Goal: Information Seeking & Learning: Learn about a topic

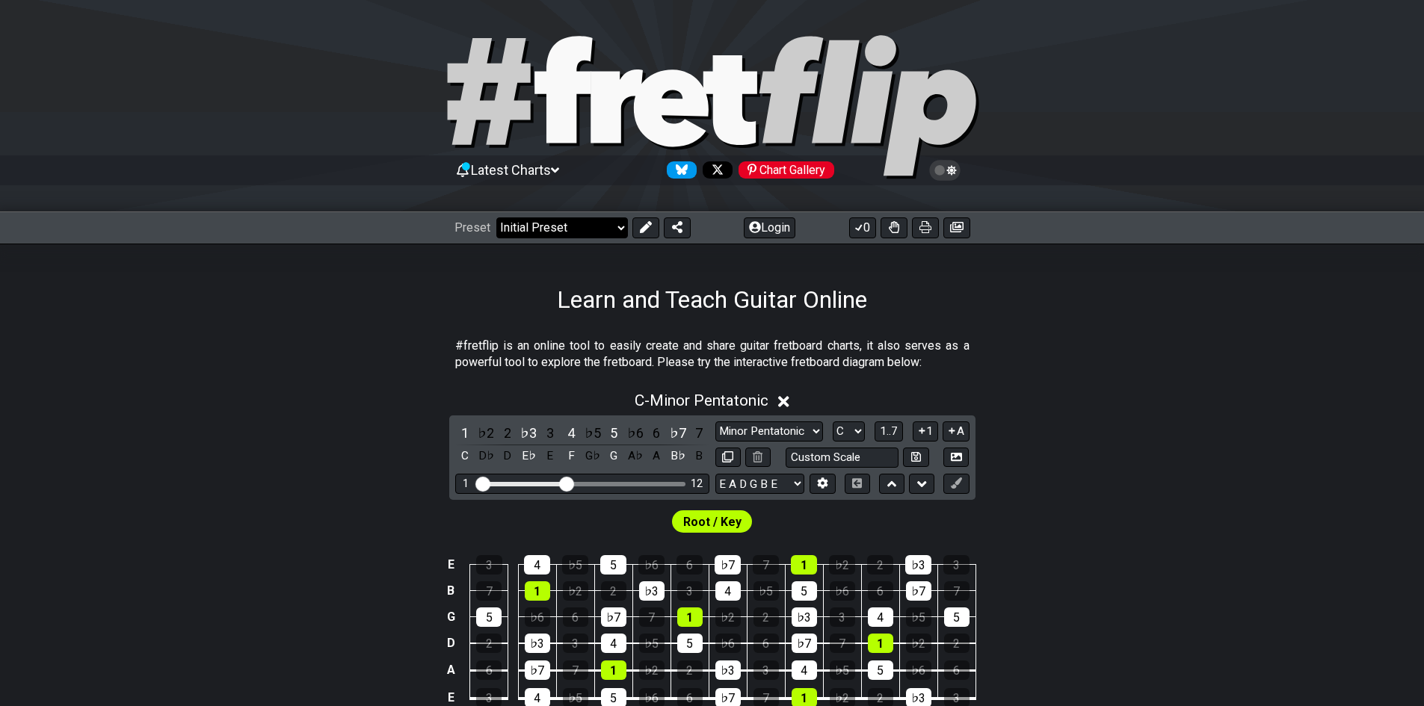
click at [566, 222] on select "Welcome to #fretflip! Initial Preset Custom Preset Minor Pentatonic Major Penta…" at bounding box center [562, 227] width 132 height 21
click at [496, 217] on select "Welcome to #fretflip! Initial Preset Custom Preset Minor Pentatonic Major Penta…" at bounding box center [562, 227] width 132 height 21
select select "/3nps-caged-shapes"
select select "A"
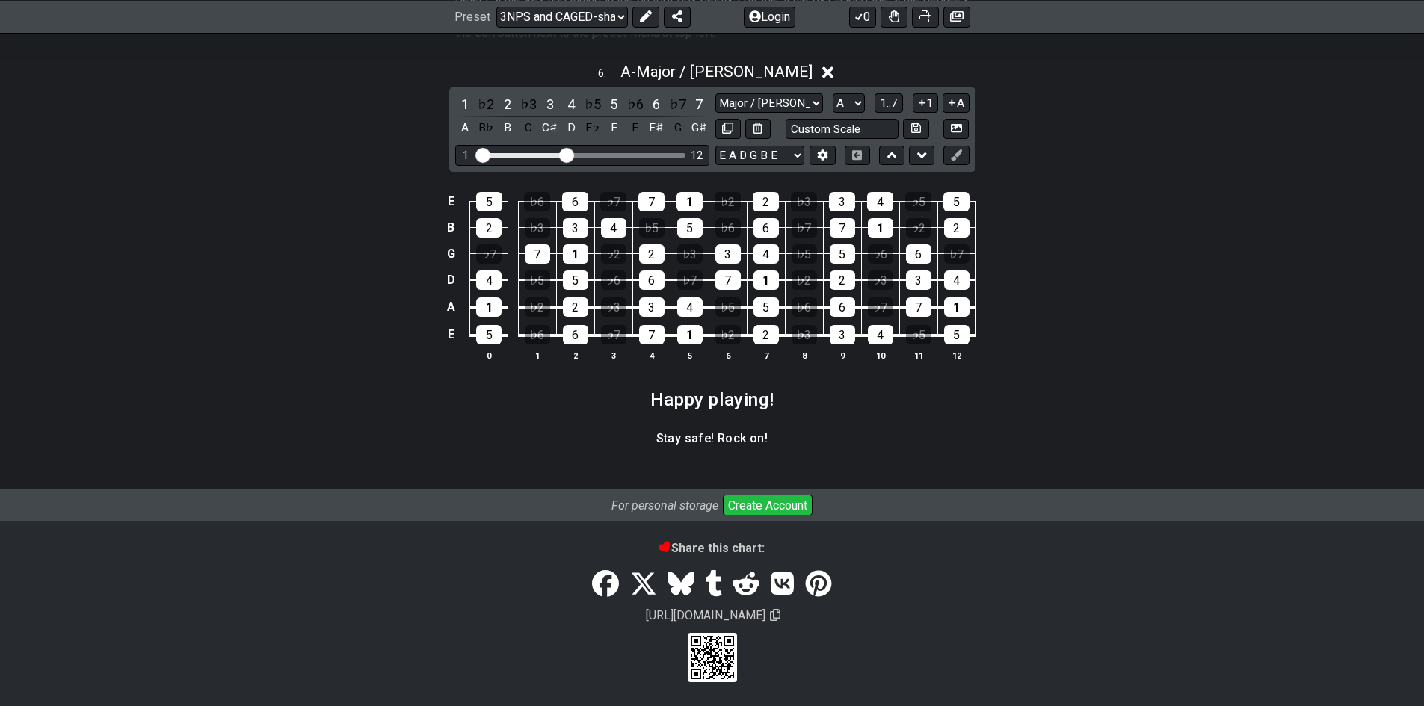
scroll to position [2163, 0]
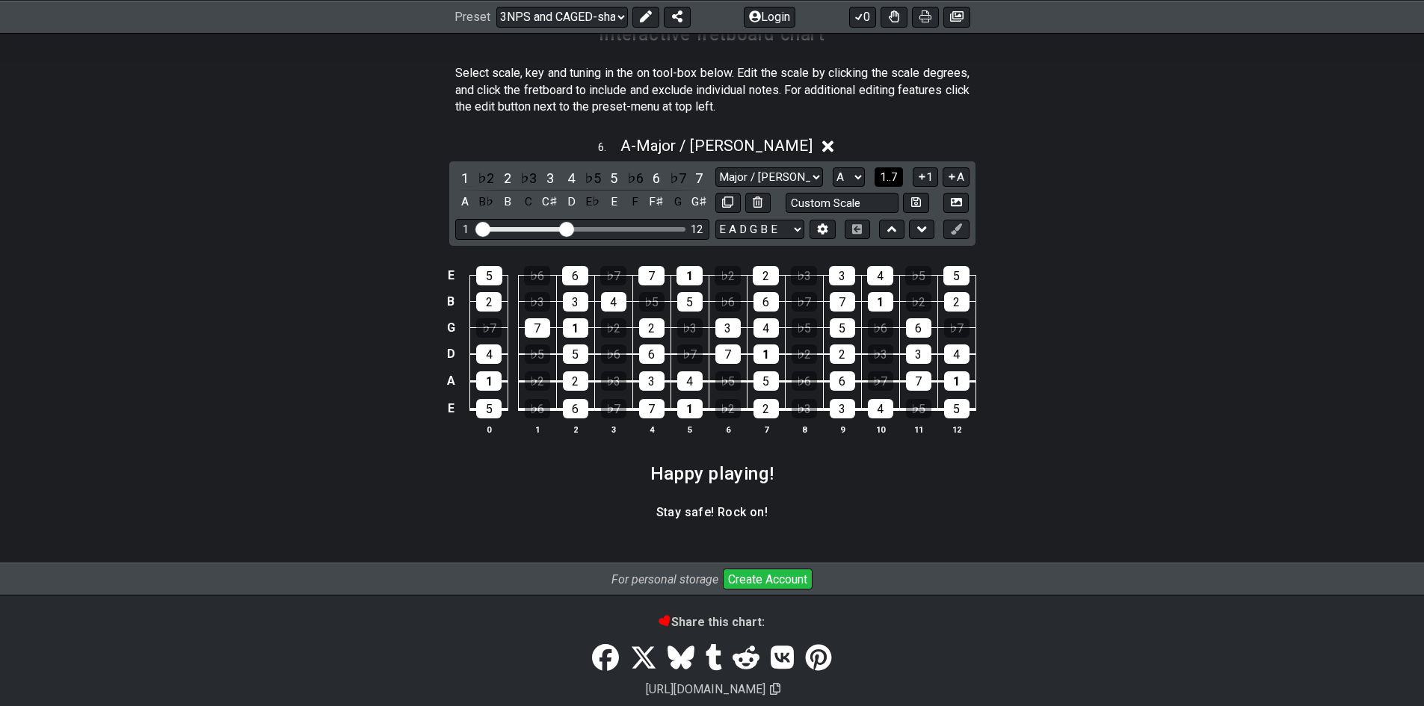
click at [896, 182] on span "1..7" at bounding box center [889, 176] width 18 height 13
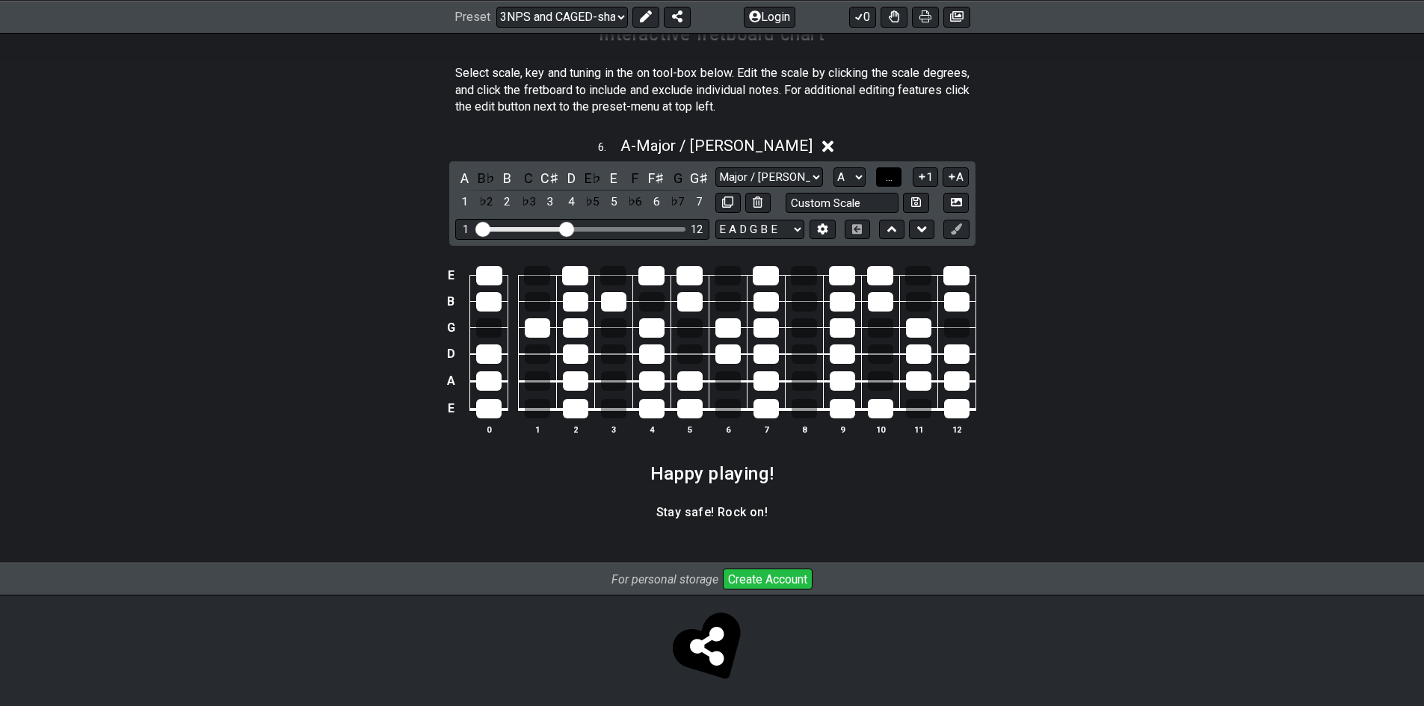
click at [896, 182] on button "..." at bounding box center [888, 177] width 25 height 20
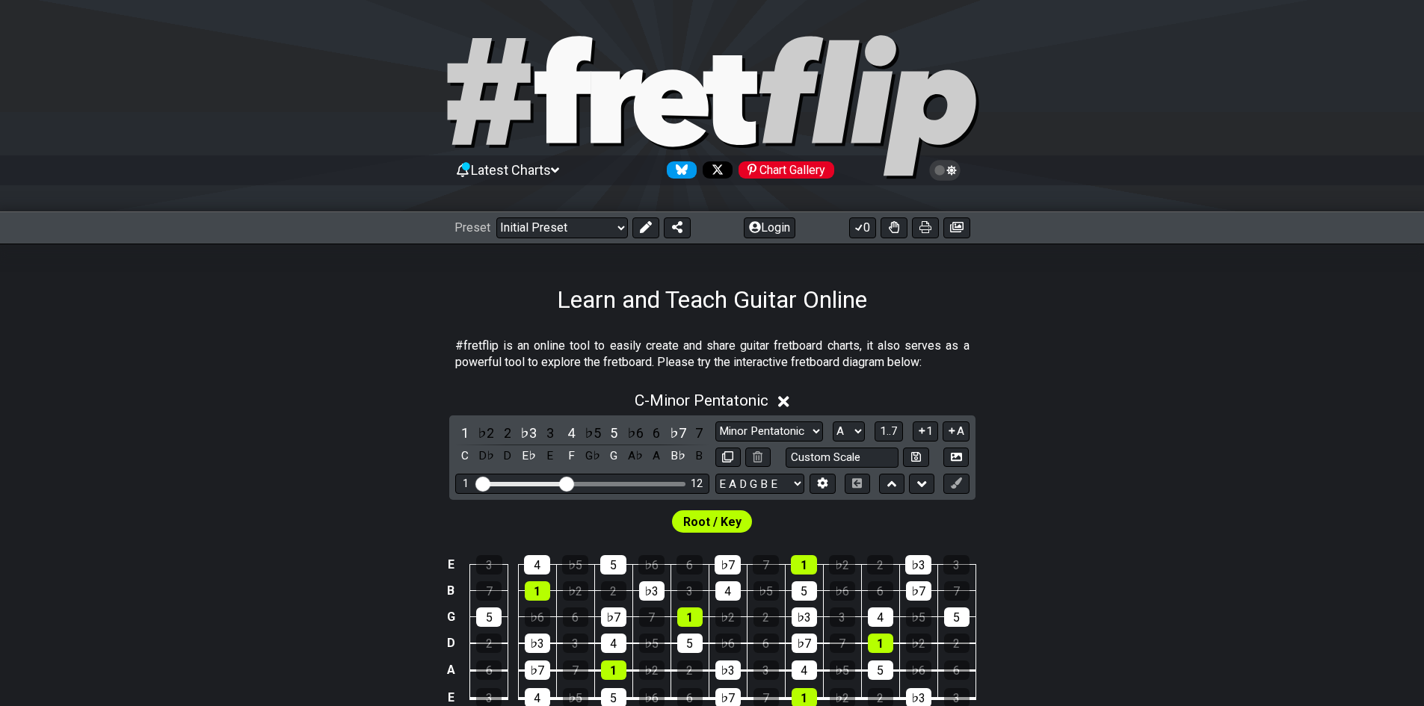
select select "Major / [PERSON_NAME]"
select select "A"
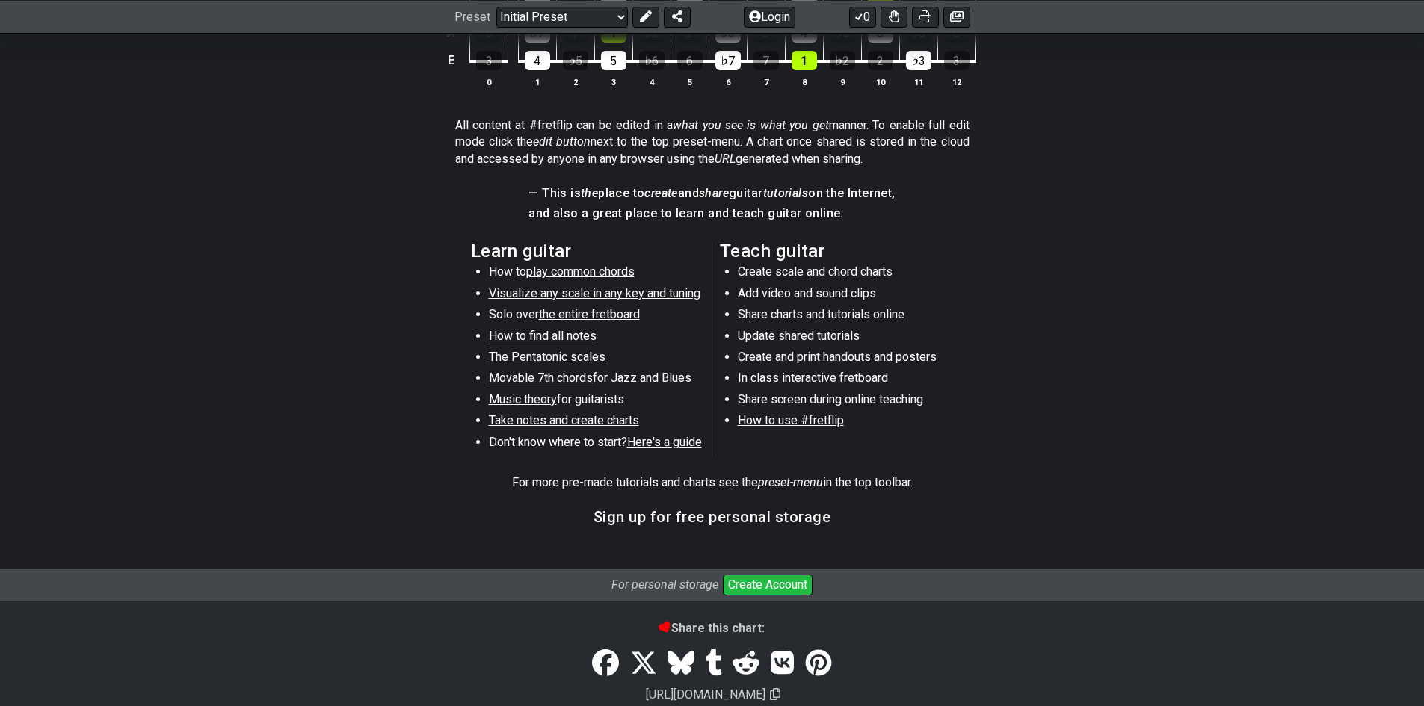
scroll to position [264, 0]
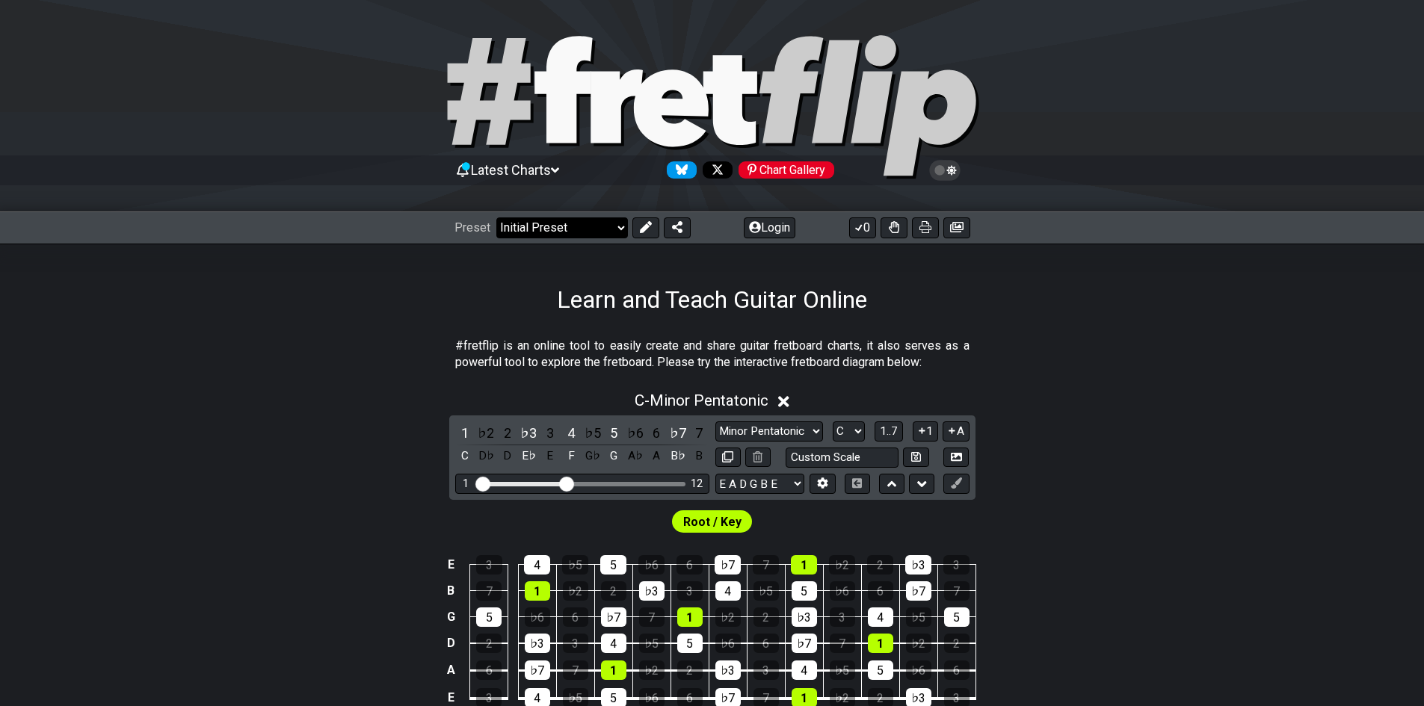
click at [564, 217] on select "Welcome to #fretflip! Initial Preset Custom Preset Minor Pentatonic Major Penta…" at bounding box center [562, 227] width 132 height 21
click at [496, 217] on select "Welcome to #fretflip! Initial Preset Custom Preset Minor Pentatonic Major Penta…" at bounding box center [562, 227] width 132 height 21
select select "/3nps-caged-shapes"
select select "A"
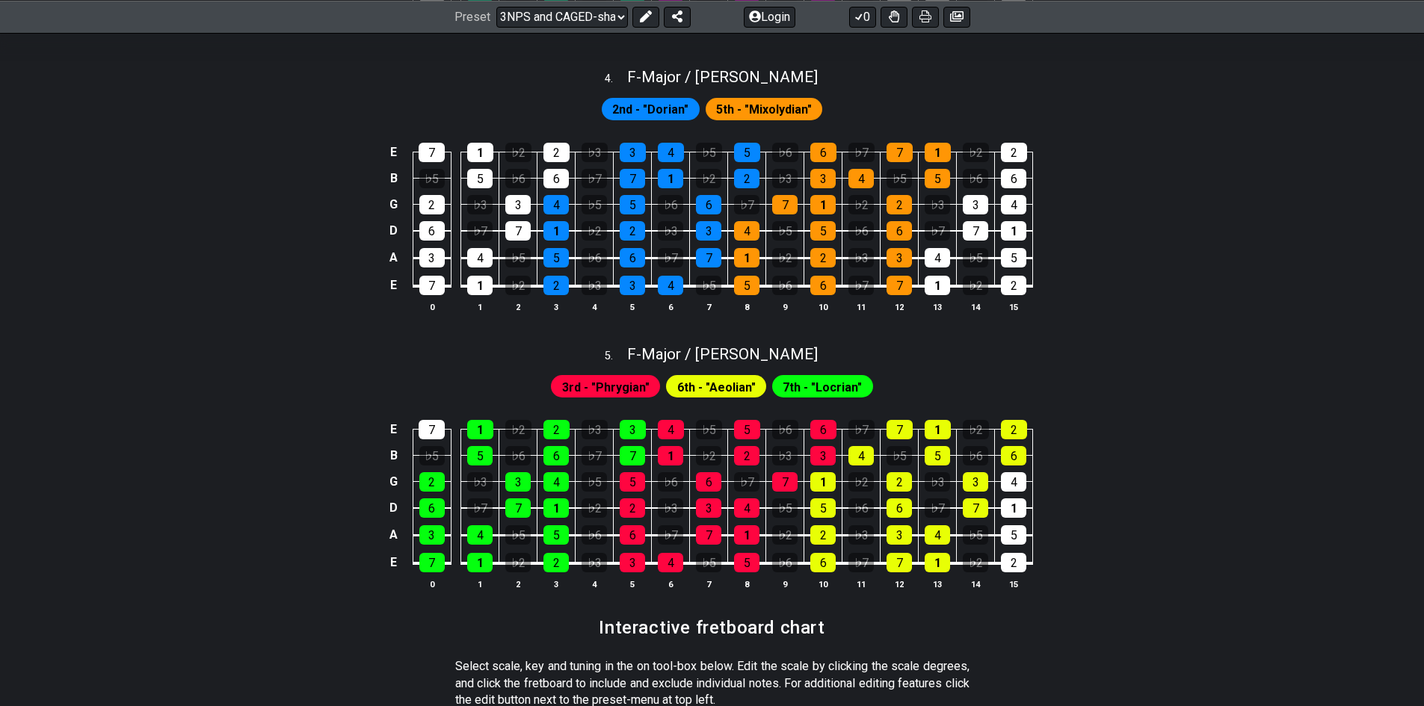
scroll to position [2092, 0]
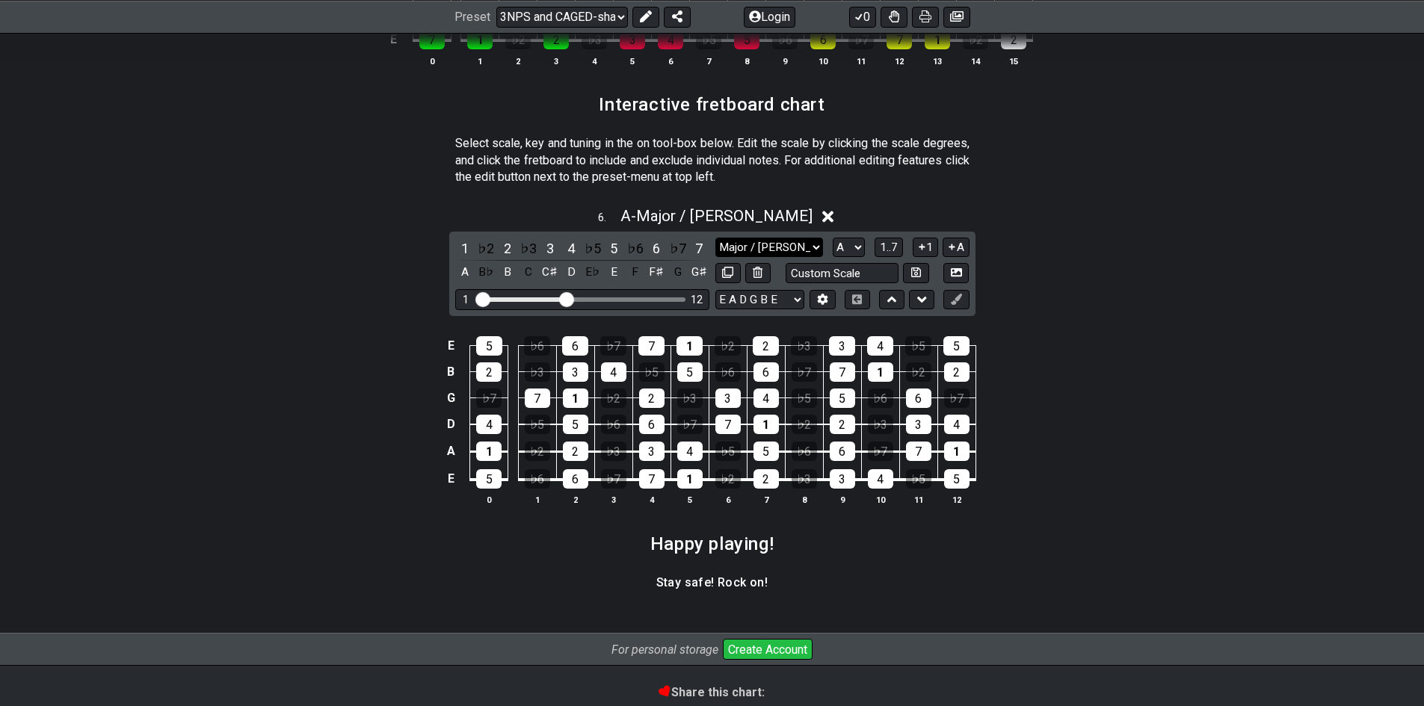
click at [818, 244] on select "Major / Ionian New Scale Minor Pentatonic Major Pentatonic Minor Blues Major Bl…" at bounding box center [769, 248] width 108 height 20
click at [881, 247] on span "1..7" at bounding box center [889, 247] width 18 height 13
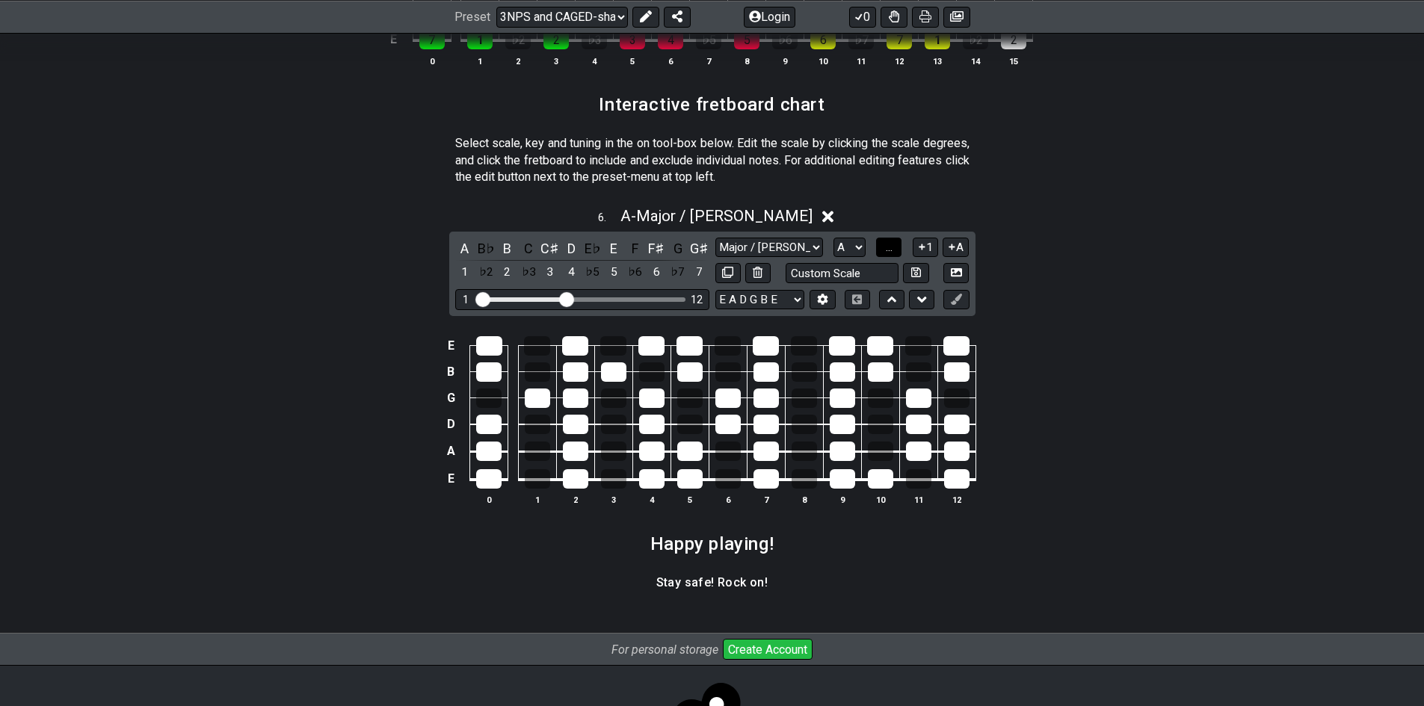
click at [881, 247] on button "..." at bounding box center [888, 248] width 25 height 20
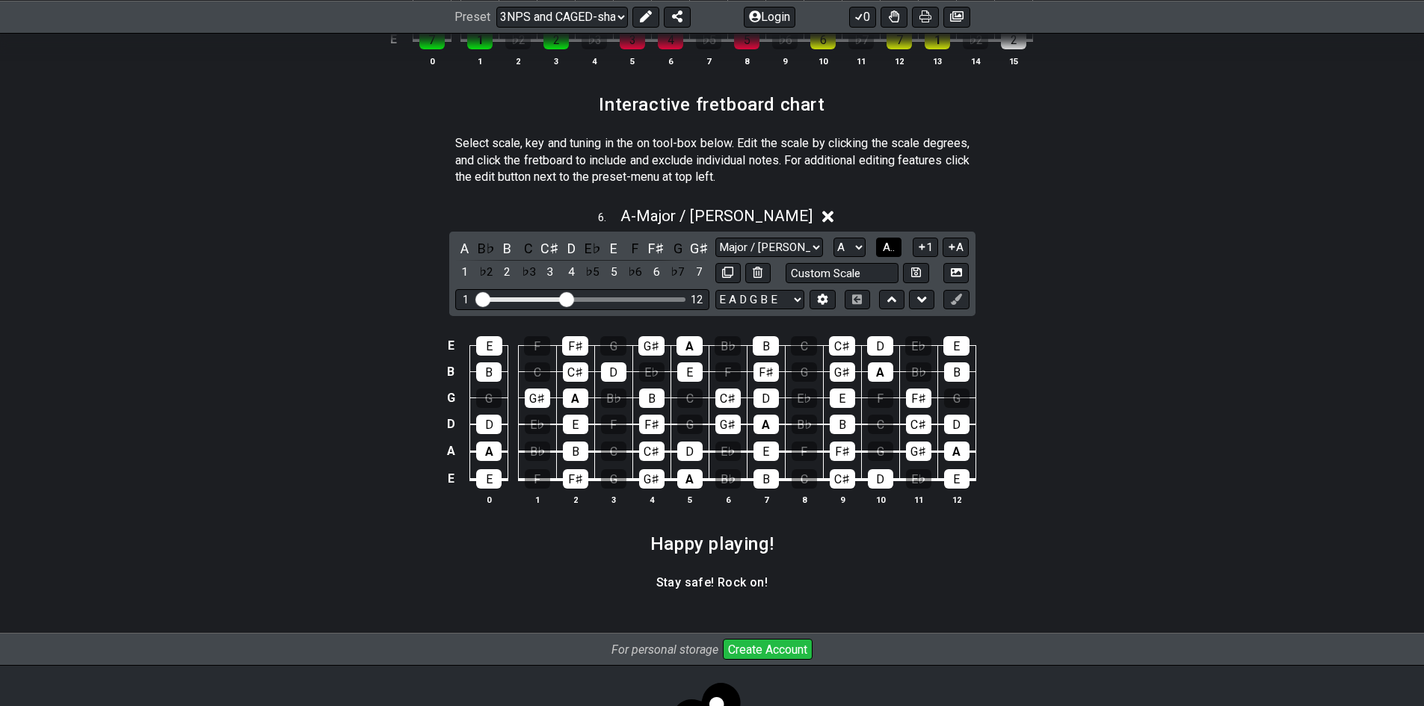
click at [898, 256] on button "A.." at bounding box center [888, 248] width 25 height 20
click at [806, 243] on select "Major / Ionian New Scale Minor Pentatonic Major Pentatonic Minor Blues Major Bl…" at bounding box center [769, 248] width 108 height 20
click at [807, 244] on select "Major / Ionian New Scale Minor Pentatonic Major Pentatonic Minor Blues Major Bl…" at bounding box center [769, 248] width 108 height 20
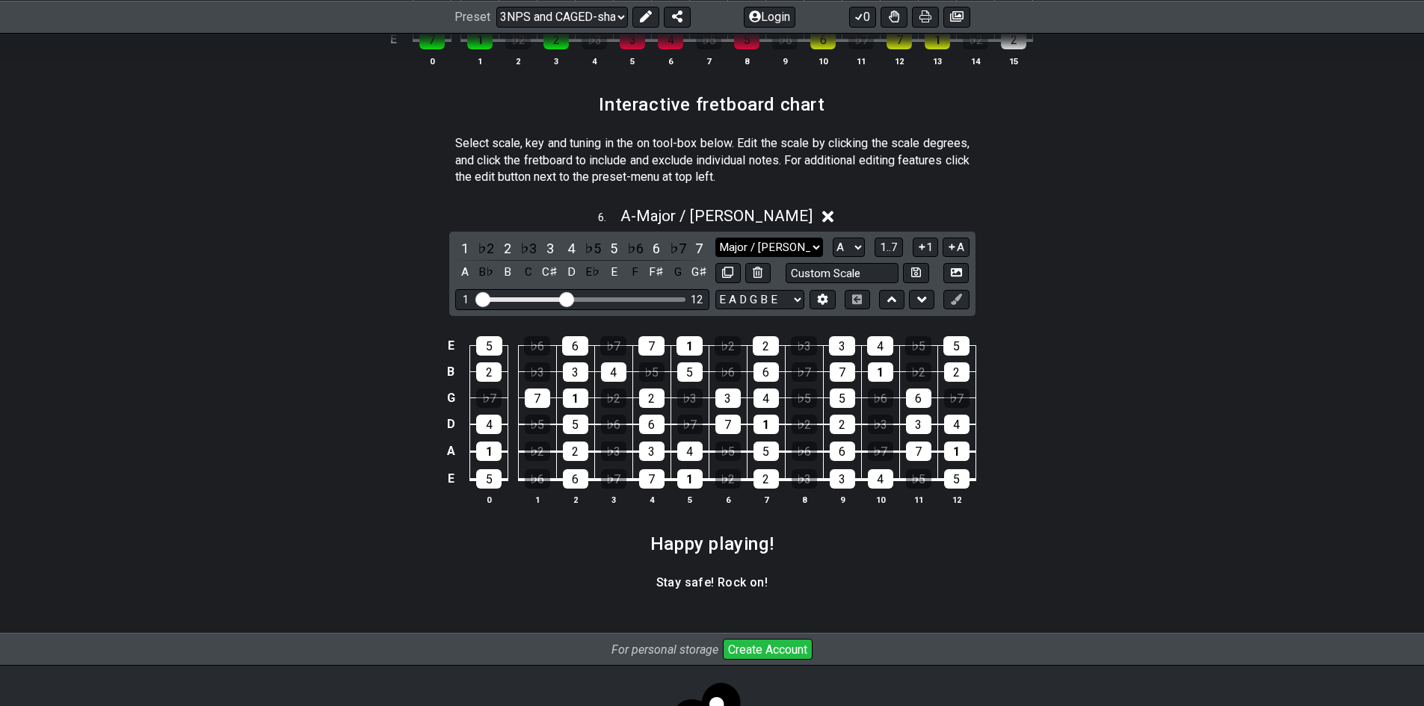
click at [807, 244] on select "Major / Ionian New Scale Minor Pentatonic Major Pentatonic Minor Blues Major Bl…" at bounding box center [769, 248] width 108 height 20
